Goal: Consume media (video, audio)

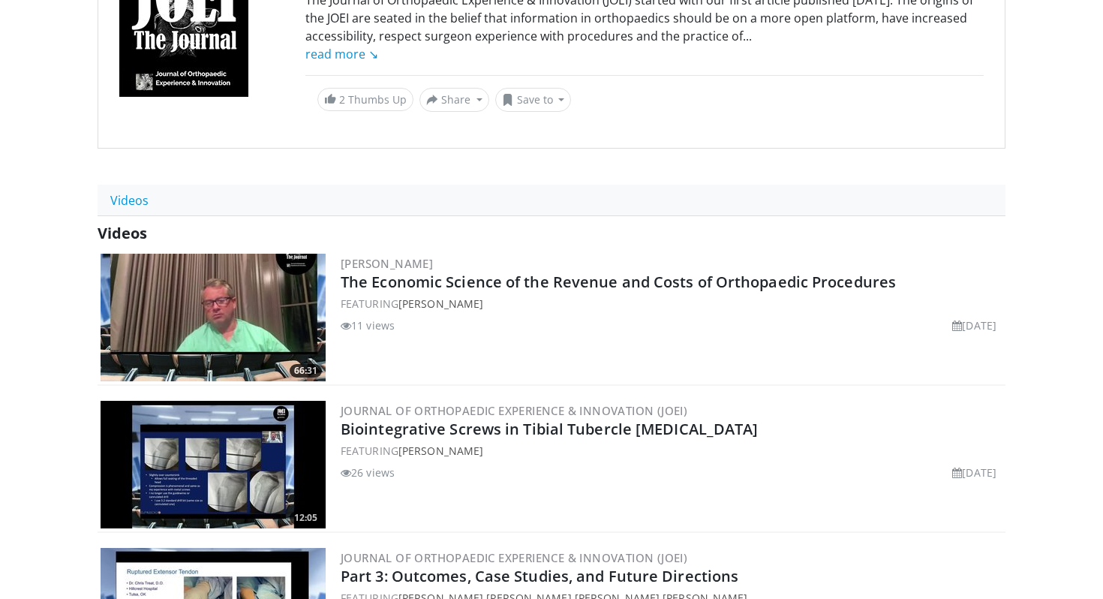
scroll to position [212, 0]
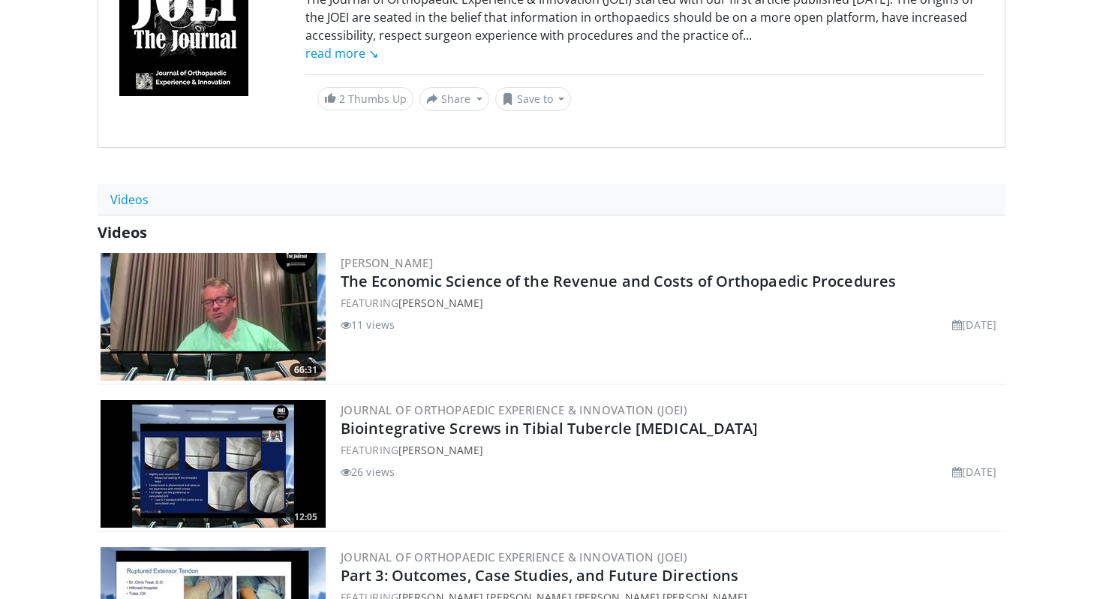
click at [203, 306] on img at bounding box center [213, 317] width 225 height 128
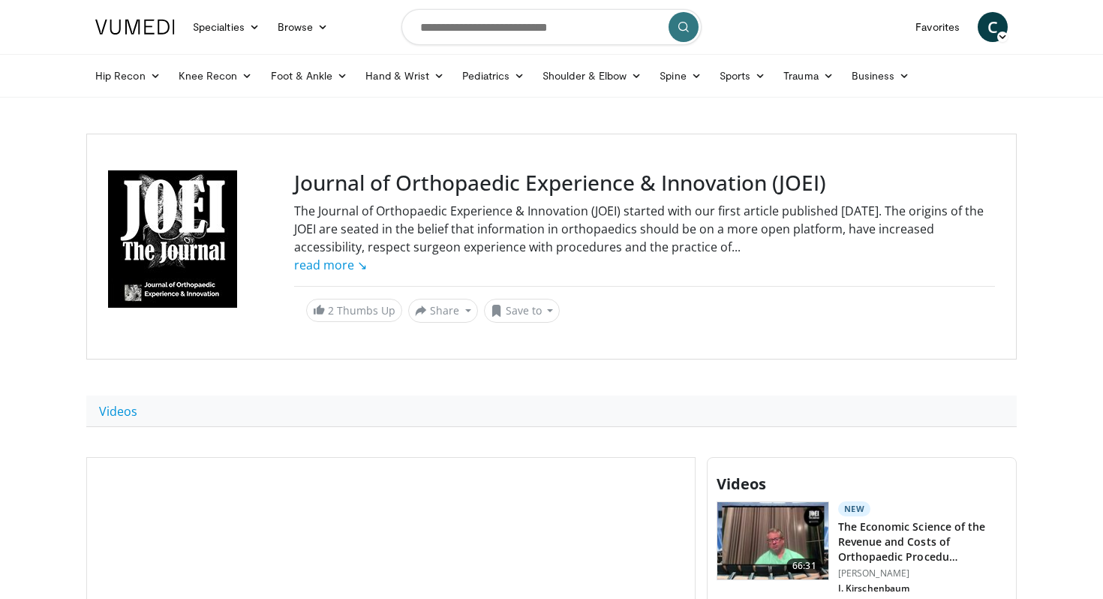
click at [206, 238] on div at bounding box center [192, 246] width 168 height 152
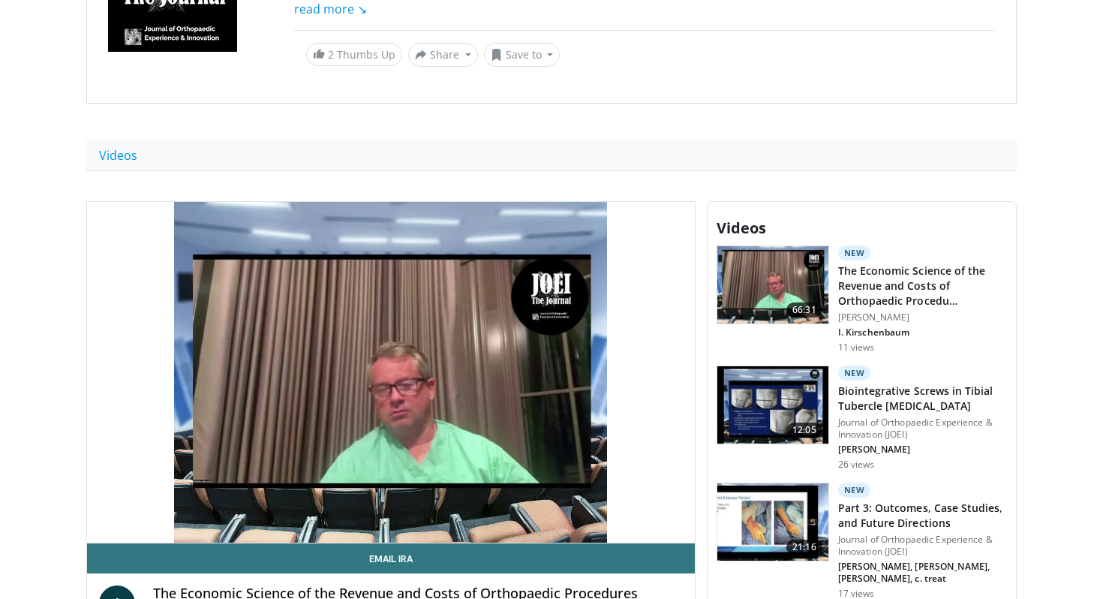
scroll to position [257, 0]
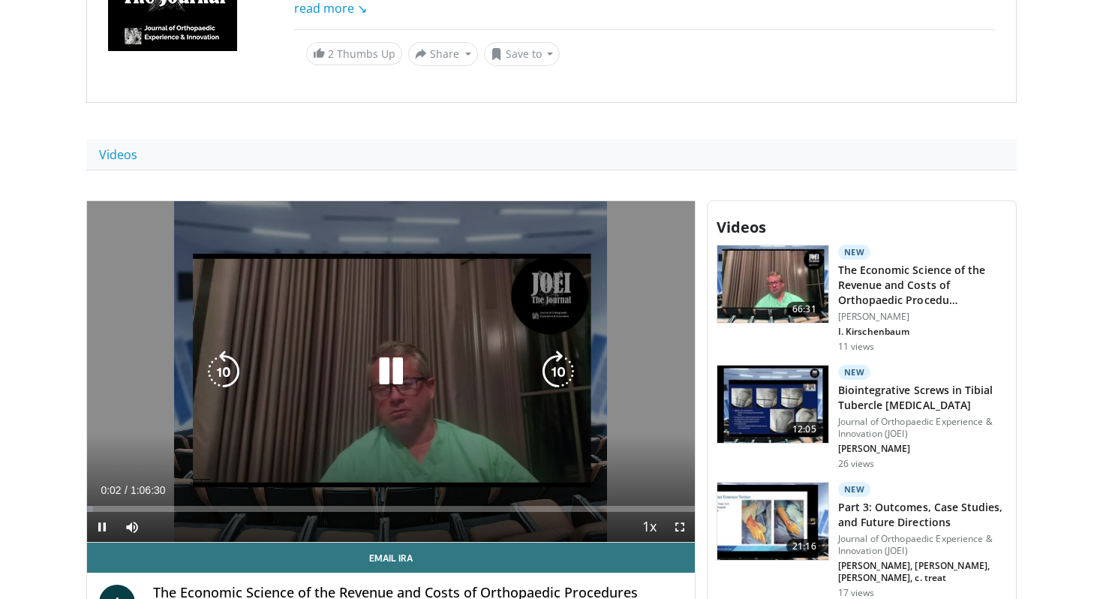
click at [400, 377] on icon "Video Player" at bounding box center [391, 371] width 42 height 42
